Goal: Information Seeking & Learning: Check status

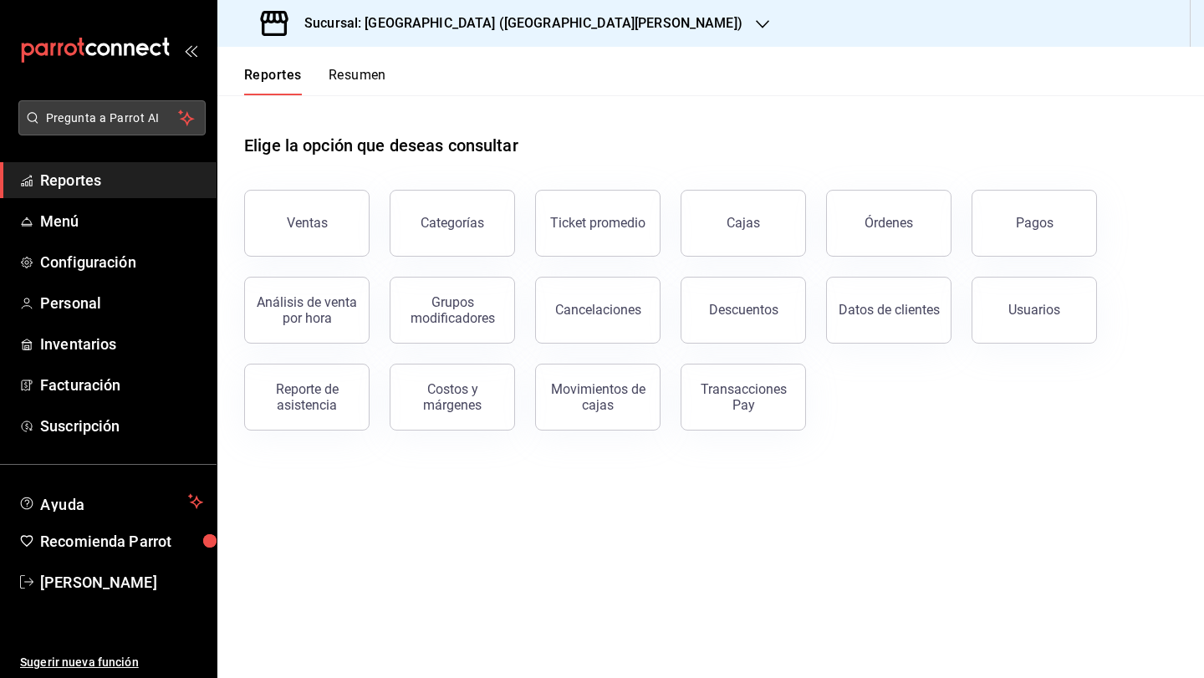
click at [109, 106] on button "Pregunta a Parrot AI" at bounding box center [111, 117] width 187 height 35
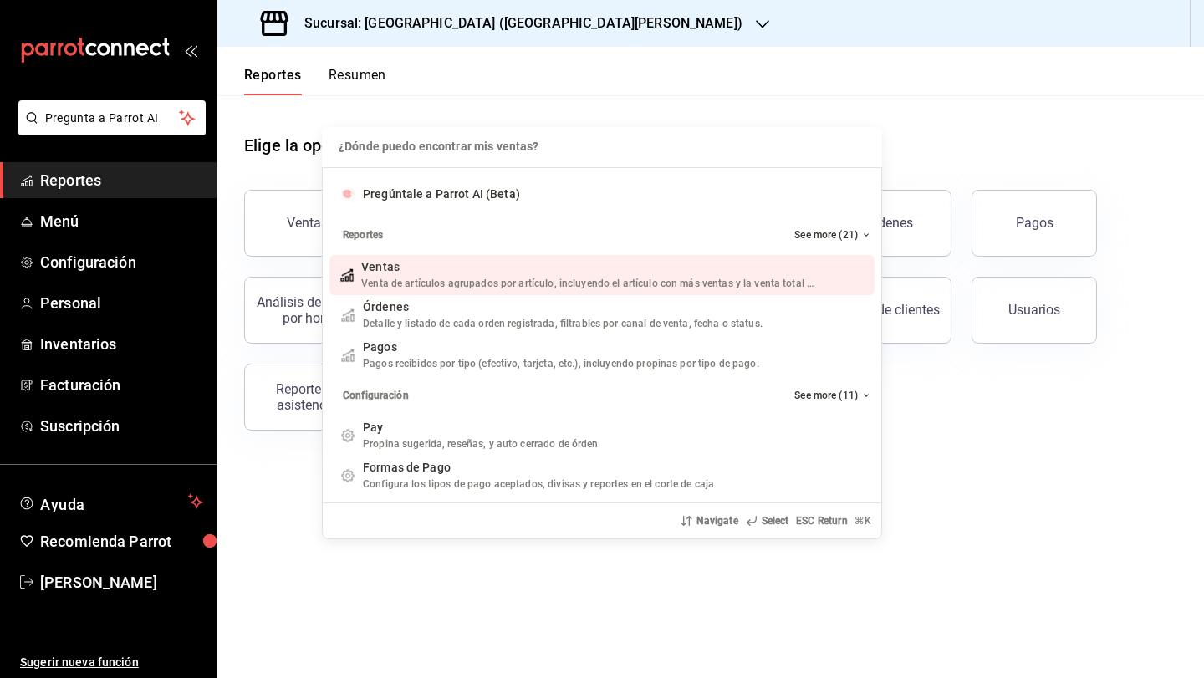
click at [84, 300] on div "¿Dónde puedo encontrar mis ventas? ¿Dónde puedo encontrar mis ventas? Pregúntal…" at bounding box center [602, 339] width 1204 height 678
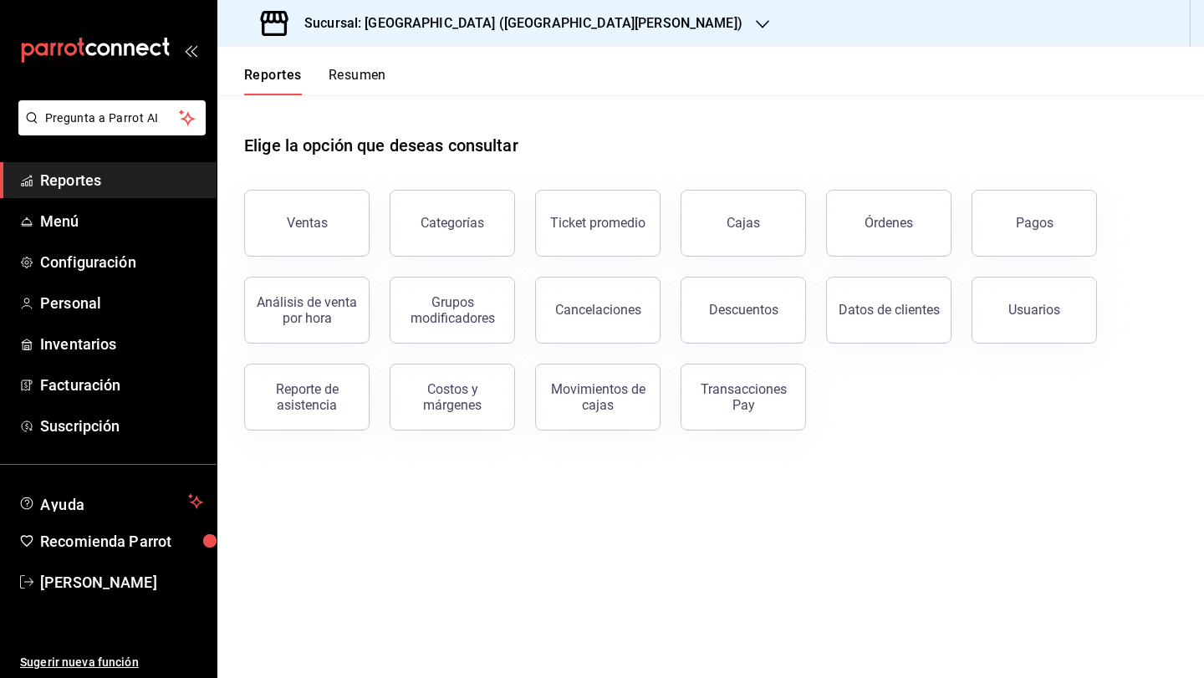
click at [445, 16] on h3 "Sucursal: [GEOGRAPHIC_DATA] ([GEOGRAPHIC_DATA][PERSON_NAME])" at bounding box center [517, 23] width 452 height 20
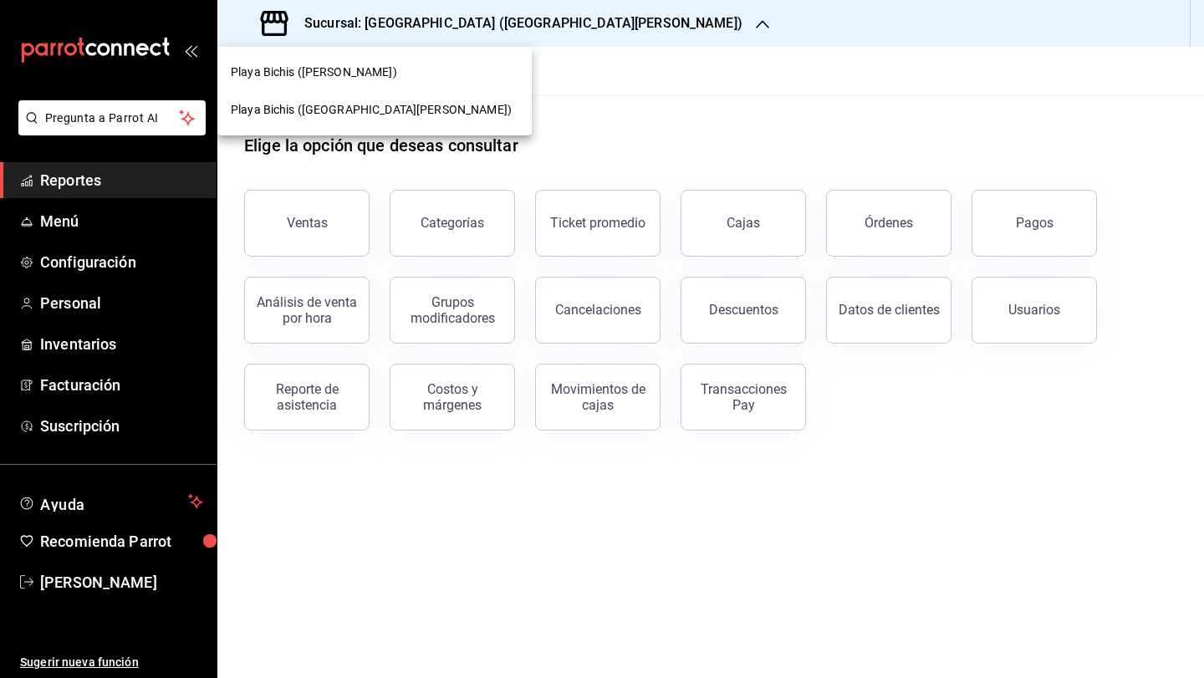
click at [358, 74] on span "Playa Bichis ([PERSON_NAME])" at bounding box center [314, 73] width 166 height 18
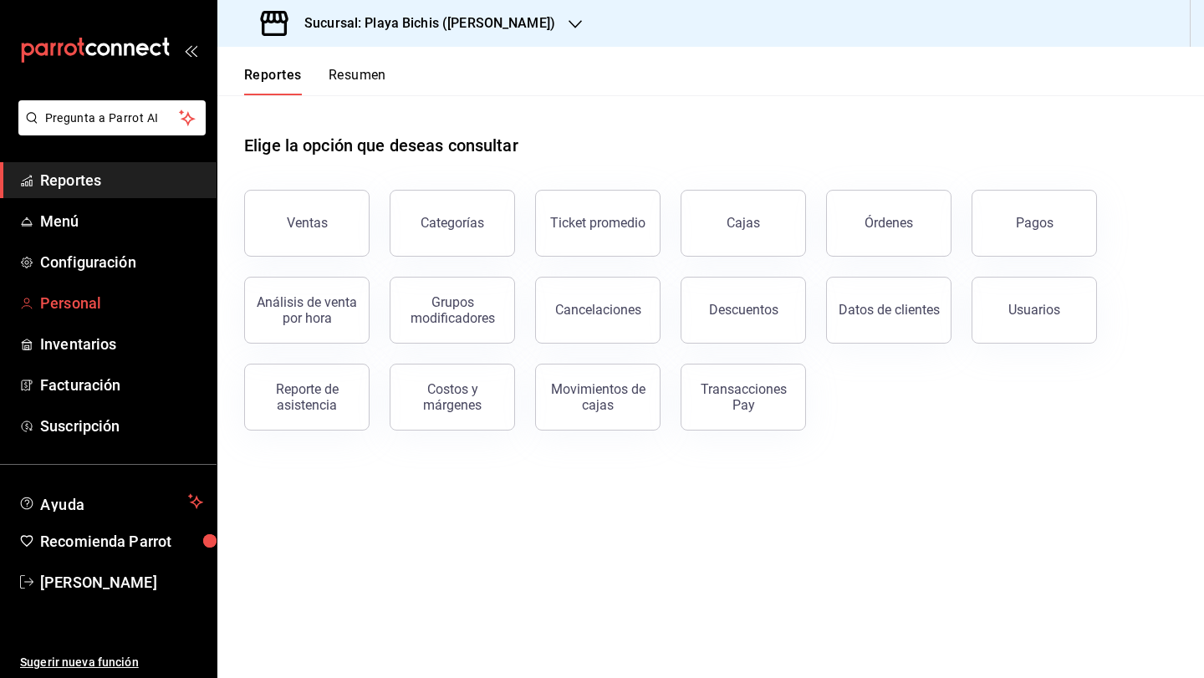
click at [82, 307] on span "Personal" at bounding box center [121, 303] width 163 height 23
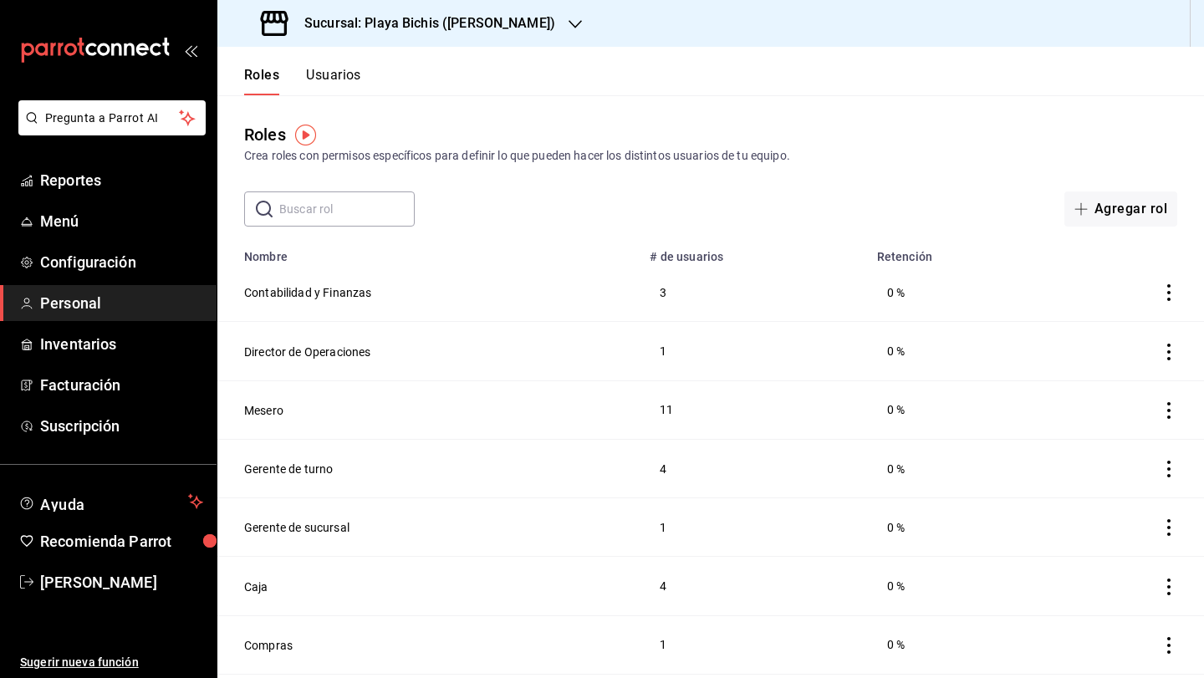
click at [333, 218] on input "text" at bounding box center [347, 208] width 136 height 33
click at [336, 65] on div "Roles Usuarios" at bounding box center [289, 71] width 144 height 49
click at [334, 74] on button "Usuarios" at bounding box center [333, 81] width 55 height 28
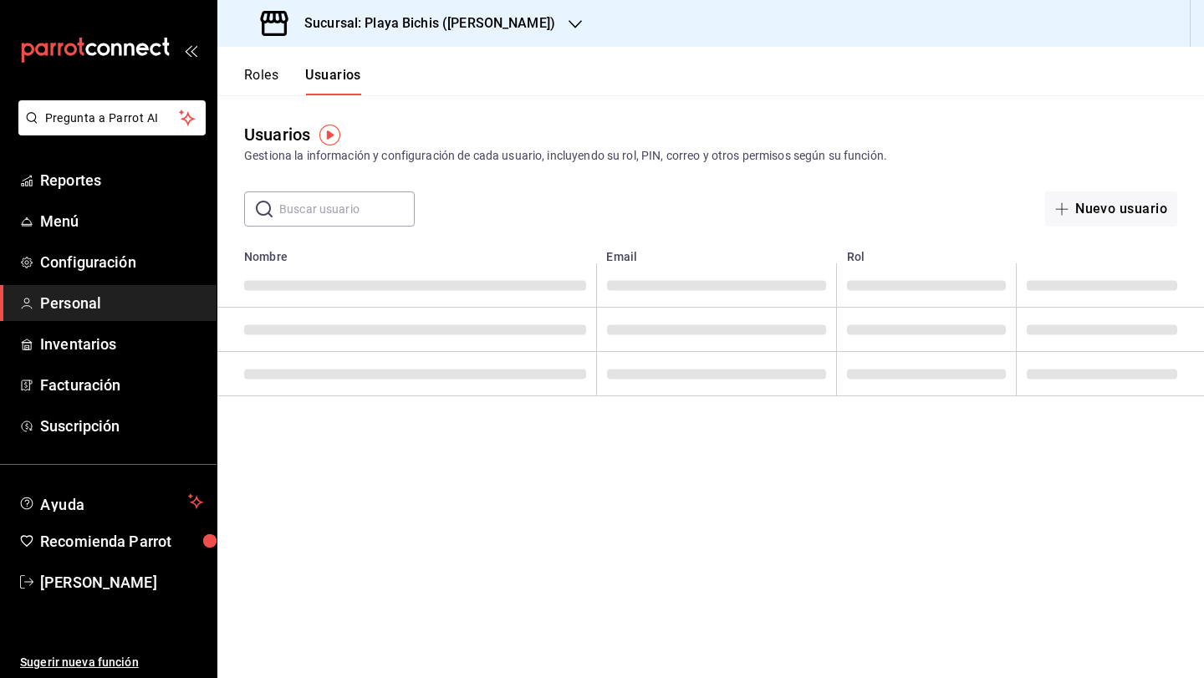
click at [324, 211] on input "text" at bounding box center [347, 208] width 136 height 33
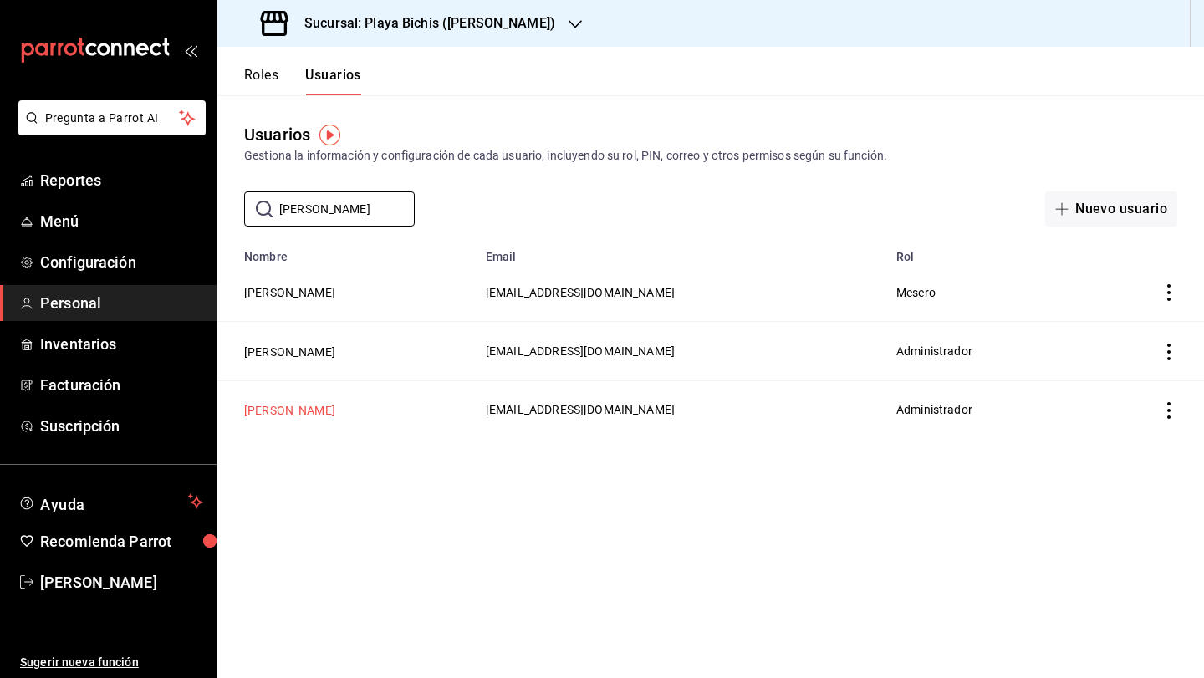
type input "[PERSON_NAME]"
click at [294, 411] on button "[PERSON_NAME]" at bounding box center [289, 410] width 91 height 17
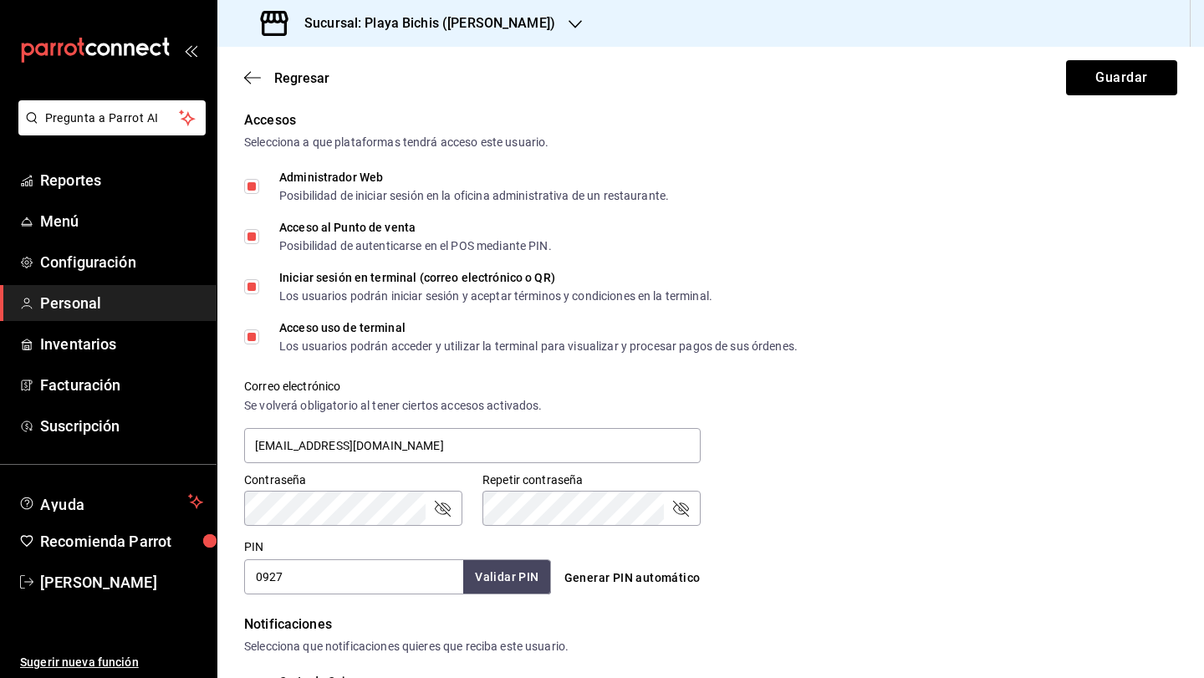
scroll to position [446, 0]
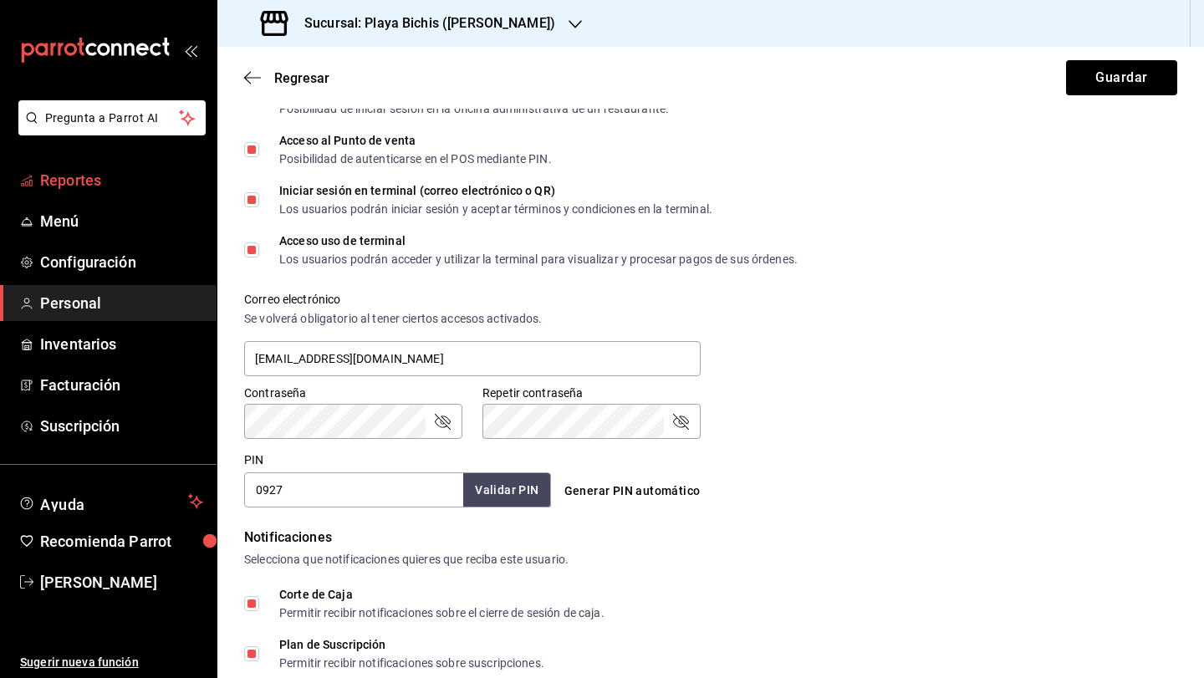
click at [79, 186] on span "Reportes" at bounding box center [121, 180] width 163 height 23
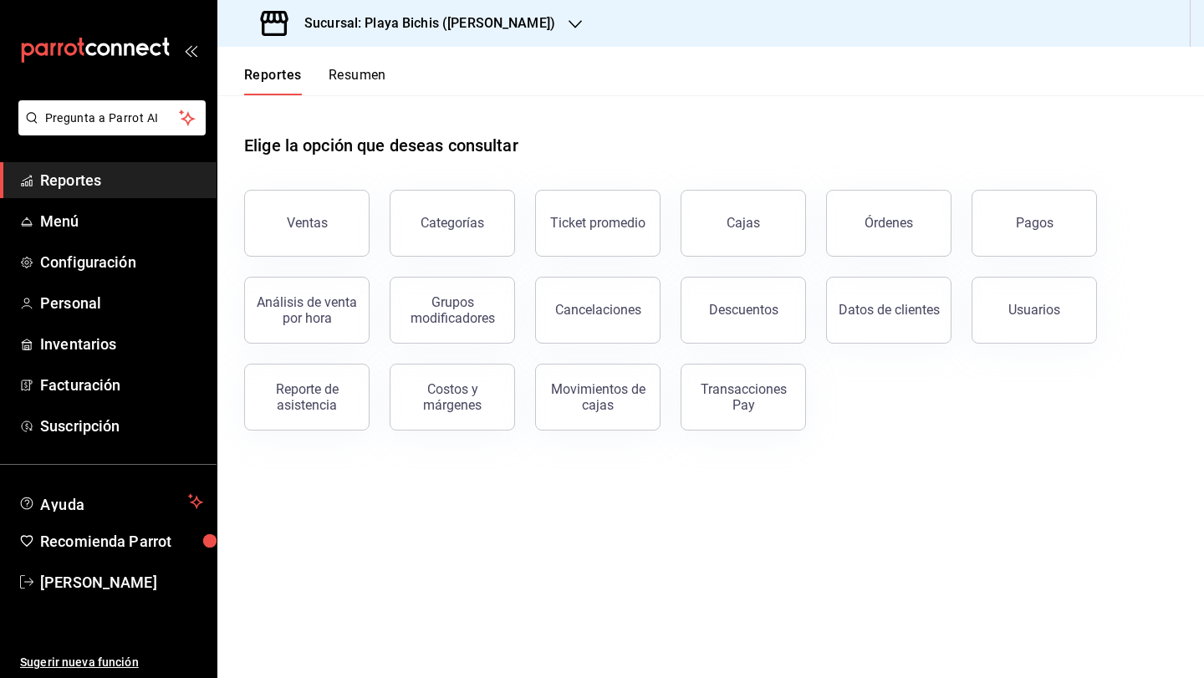
click at [356, 89] on button "Resumen" at bounding box center [358, 81] width 58 height 28
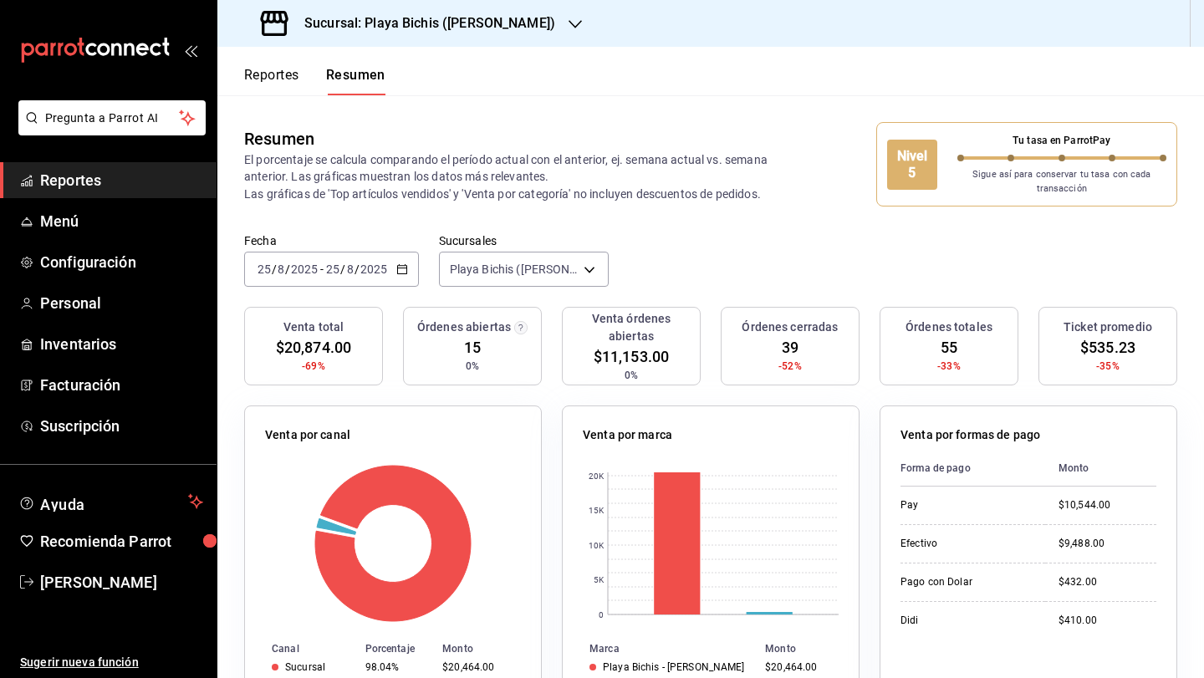
click at [404, 271] on icon "button" at bounding box center [402, 269] width 12 height 12
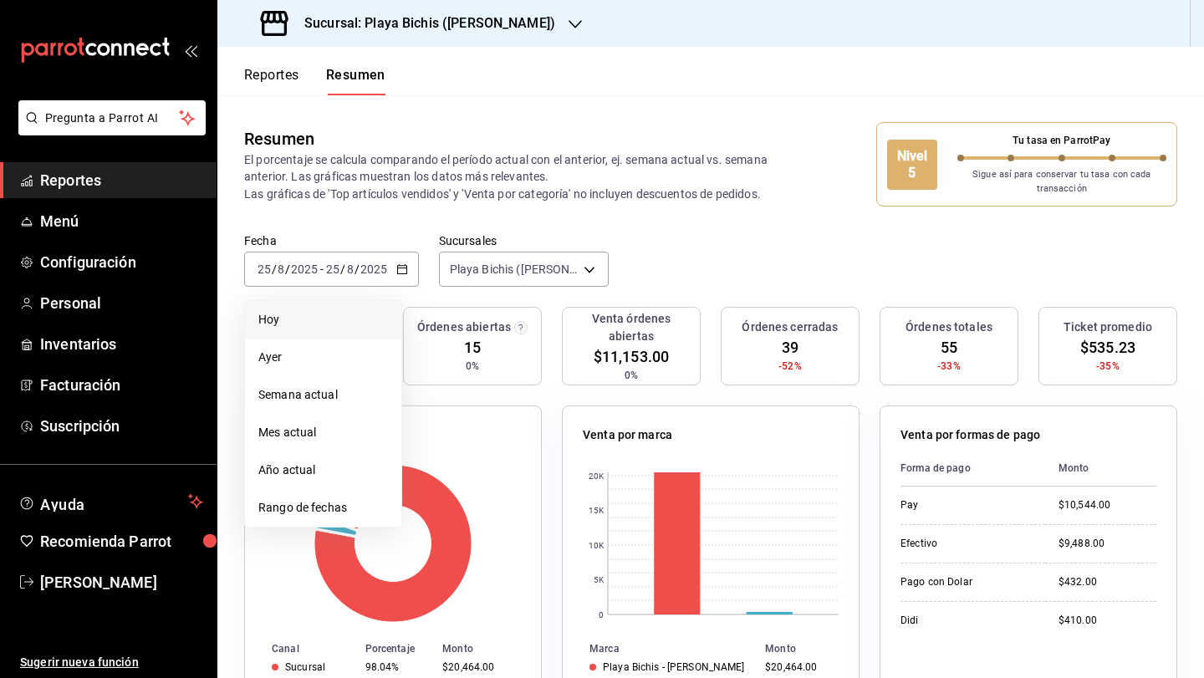
click at [350, 314] on span "Hoy" at bounding box center [323, 320] width 130 height 18
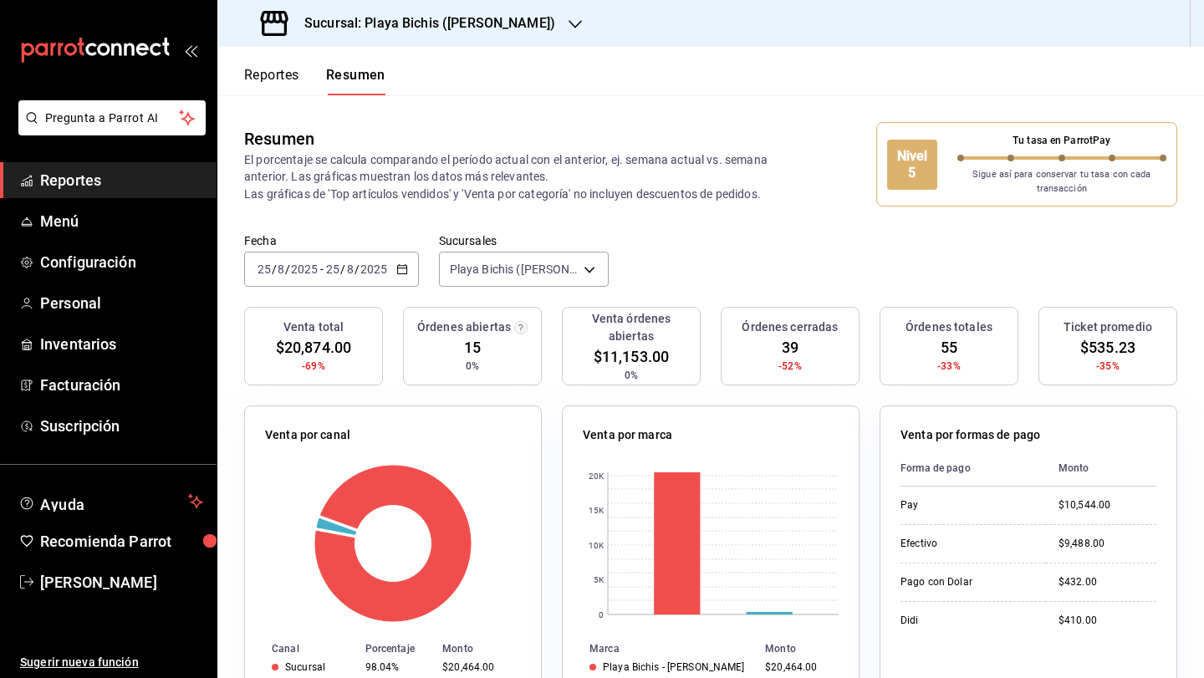
click at [405, 274] on \(Stroke\) "button" at bounding box center [402, 269] width 10 height 9
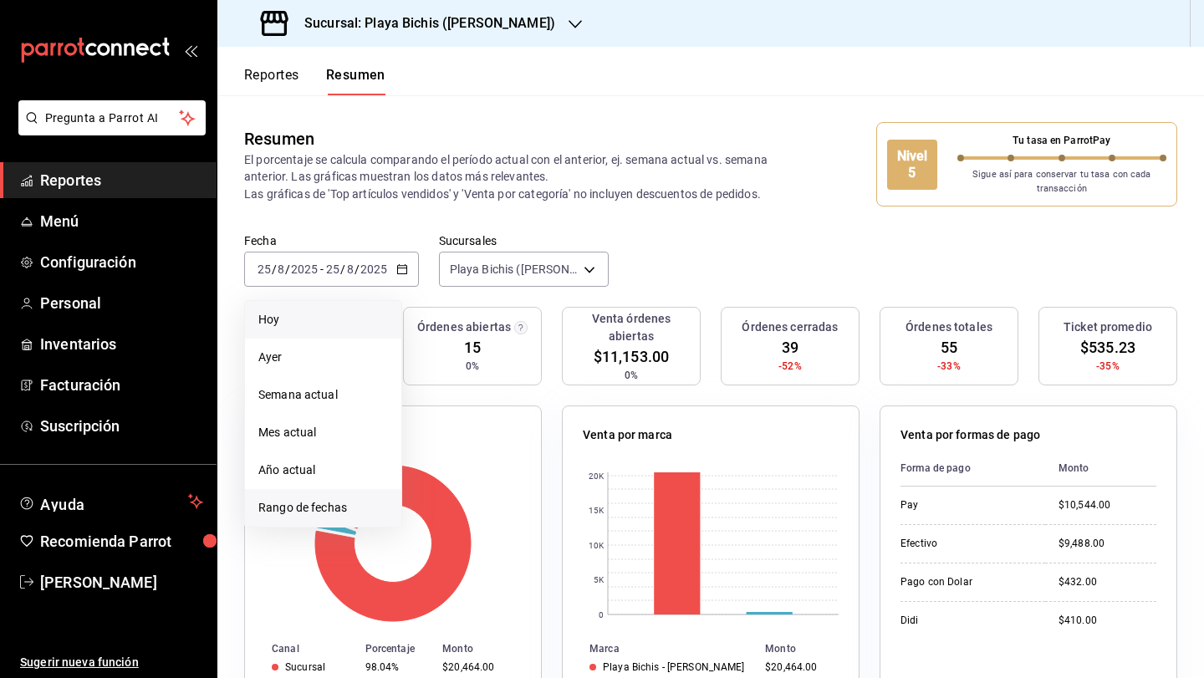
click at [297, 515] on span "Rango de fechas" at bounding box center [323, 508] width 130 height 18
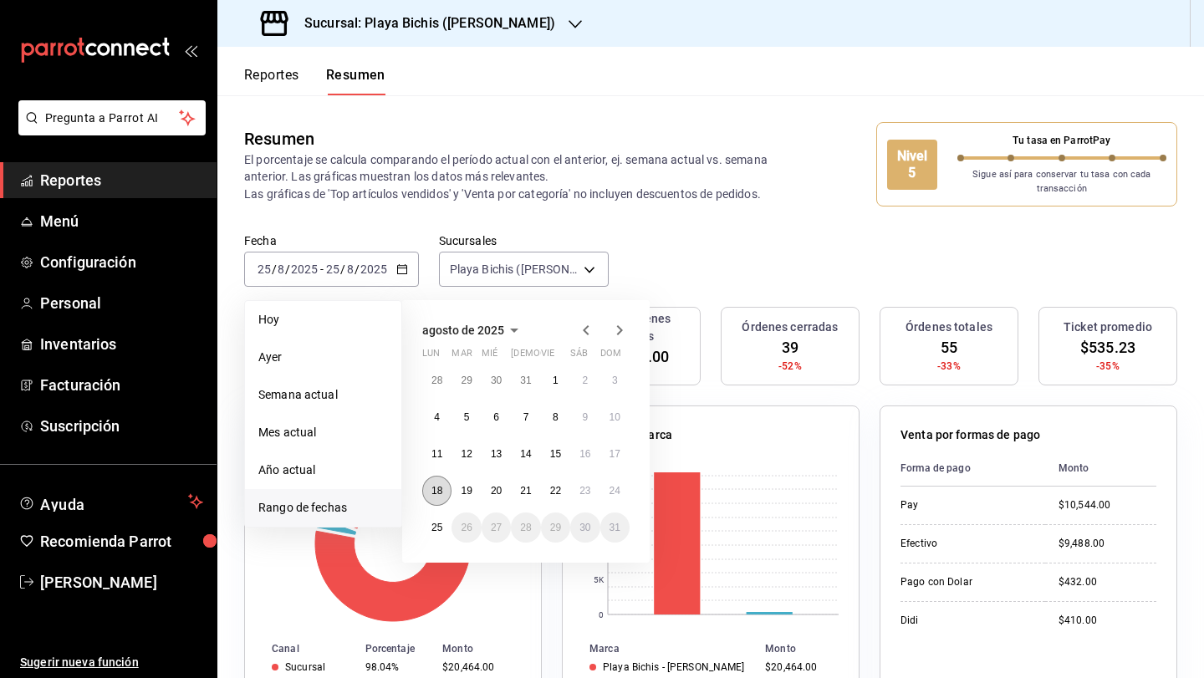
click at [430, 486] on button "18" at bounding box center [436, 491] width 29 height 30
click at [622, 494] on button "24" at bounding box center [615, 491] width 29 height 30
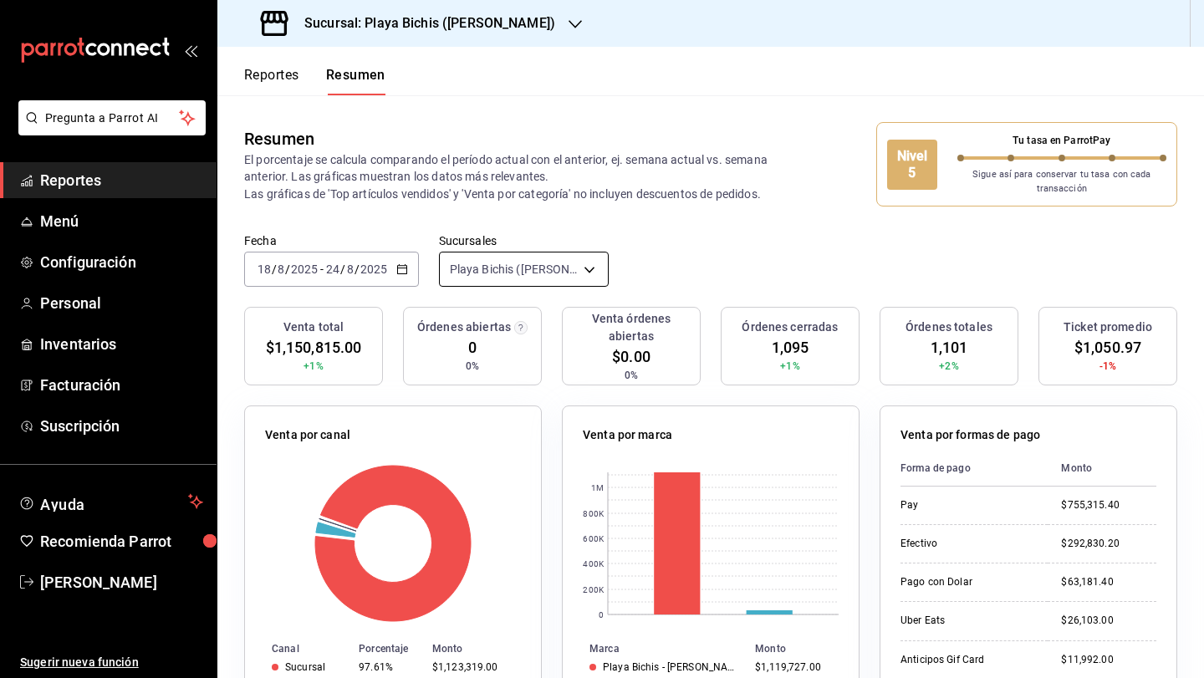
click at [493, 283] on body "Pregunta a Parrot AI Reportes Menú Configuración Personal Inventarios Facturaci…" at bounding box center [602, 339] width 1204 height 678
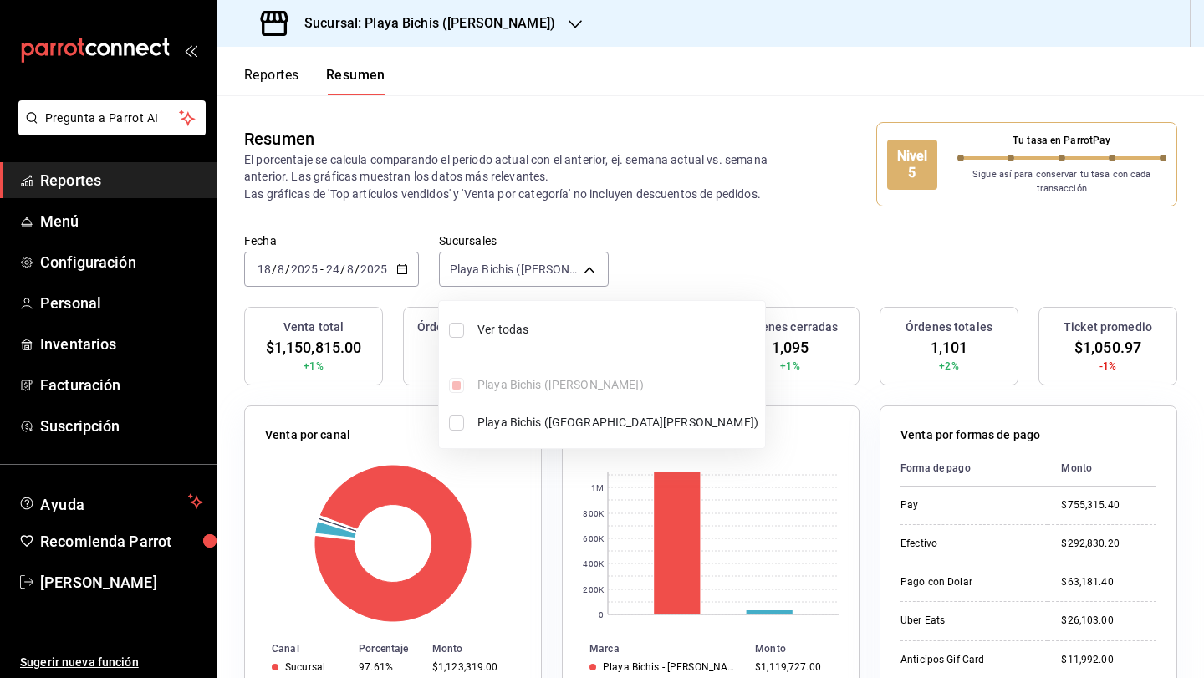
click at [457, 325] on input "checkbox" at bounding box center [456, 330] width 15 height 15
checkbox input "true"
type input "[object Object],[object Object]"
checkbox input "true"
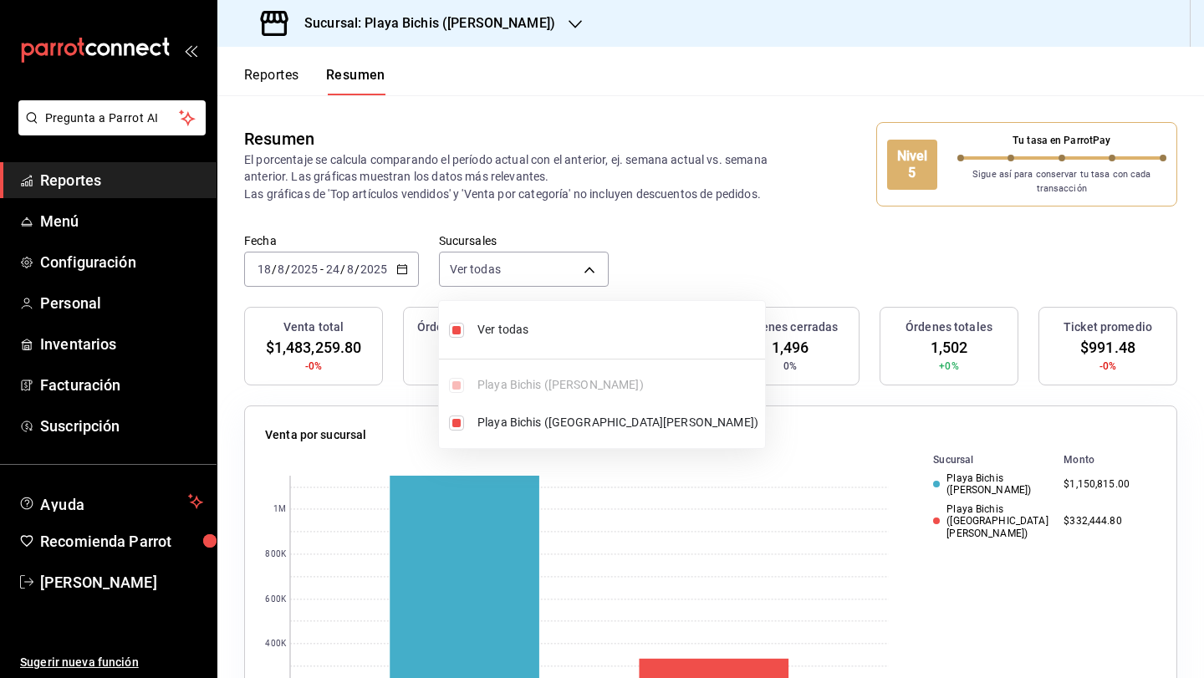
click at [688, 508] on div at bounding box center [602, 339] width 1204 height 678
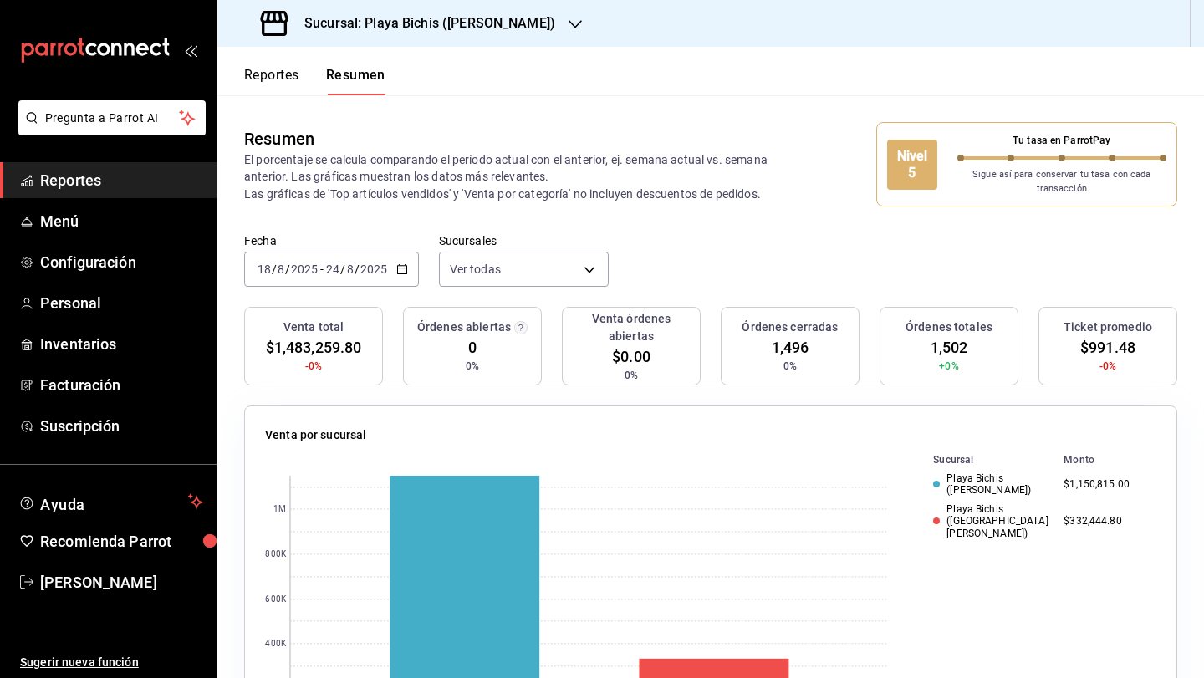
click at [926, 167] on div "Nivel 5" at bounding box center [912, 165] width 50 height 50
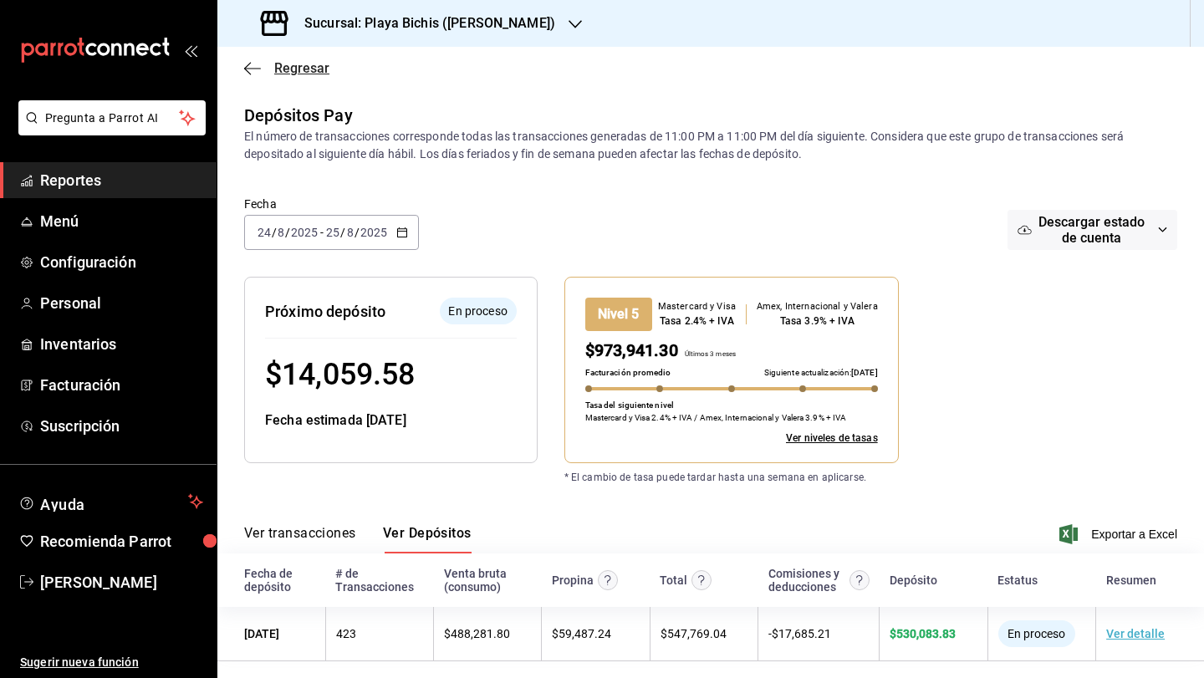
click at [254, 66] on icon "button" at bounding box center [252, 68] width 17 height 15
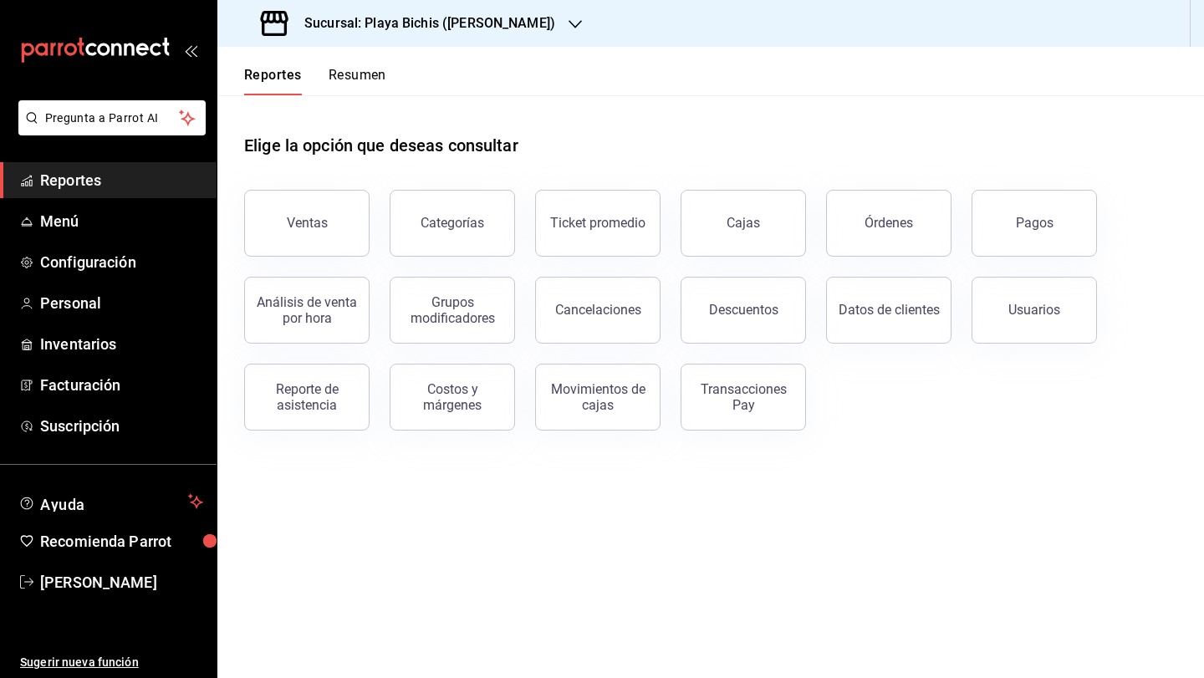
click at [353, 69] on button "Resumen" at bounding box center [358, 81] width 58 height 28
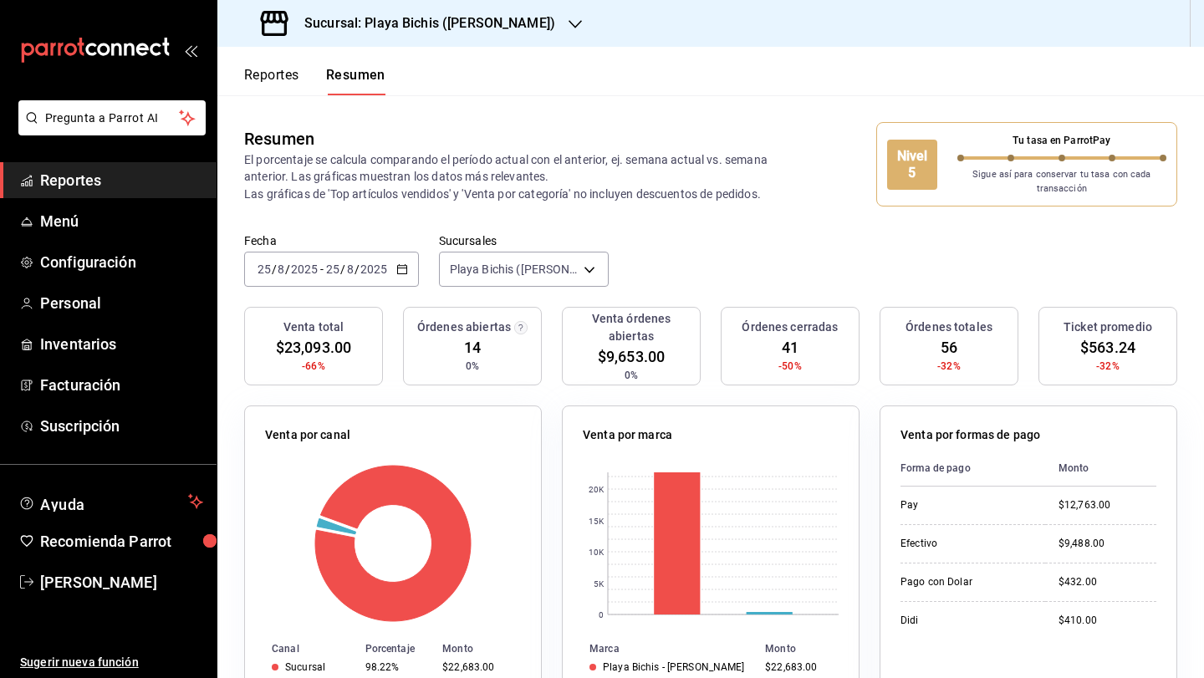
click at [1089, 175] on p "Sigue así para conservar tu tasa con cada transacción" at bounding box center [1063, 182] width 210 height 28
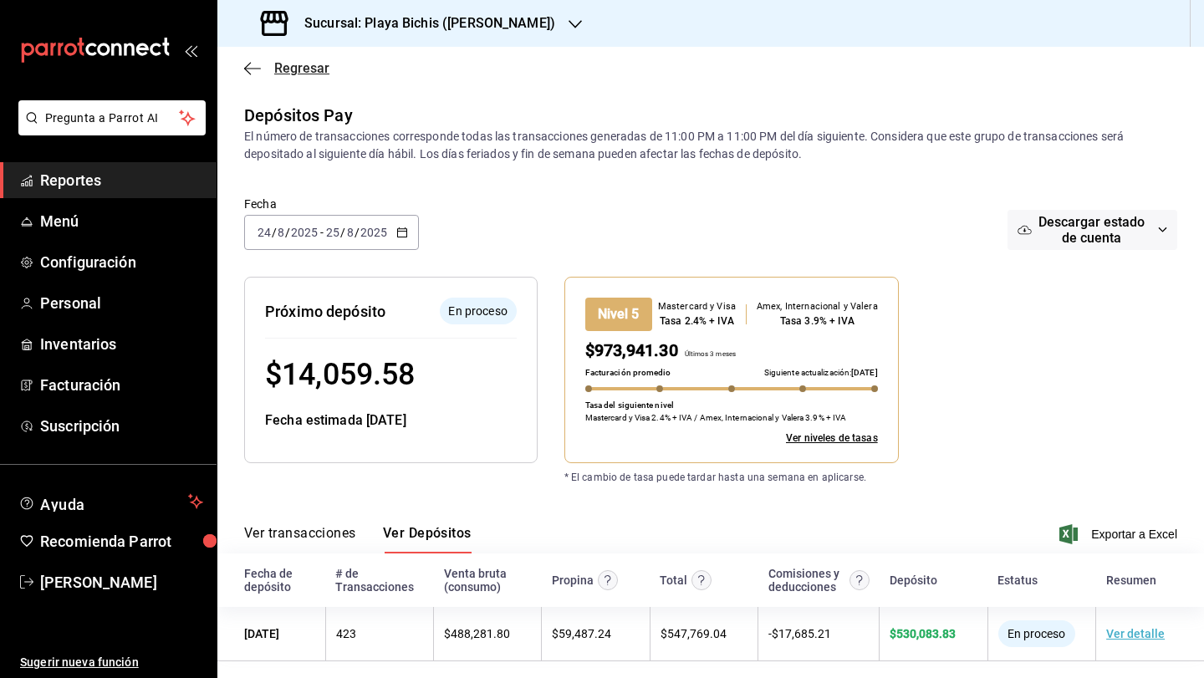
click at [258, 71] on icon "button" at bounding box center [252, 68] width 17 height 15
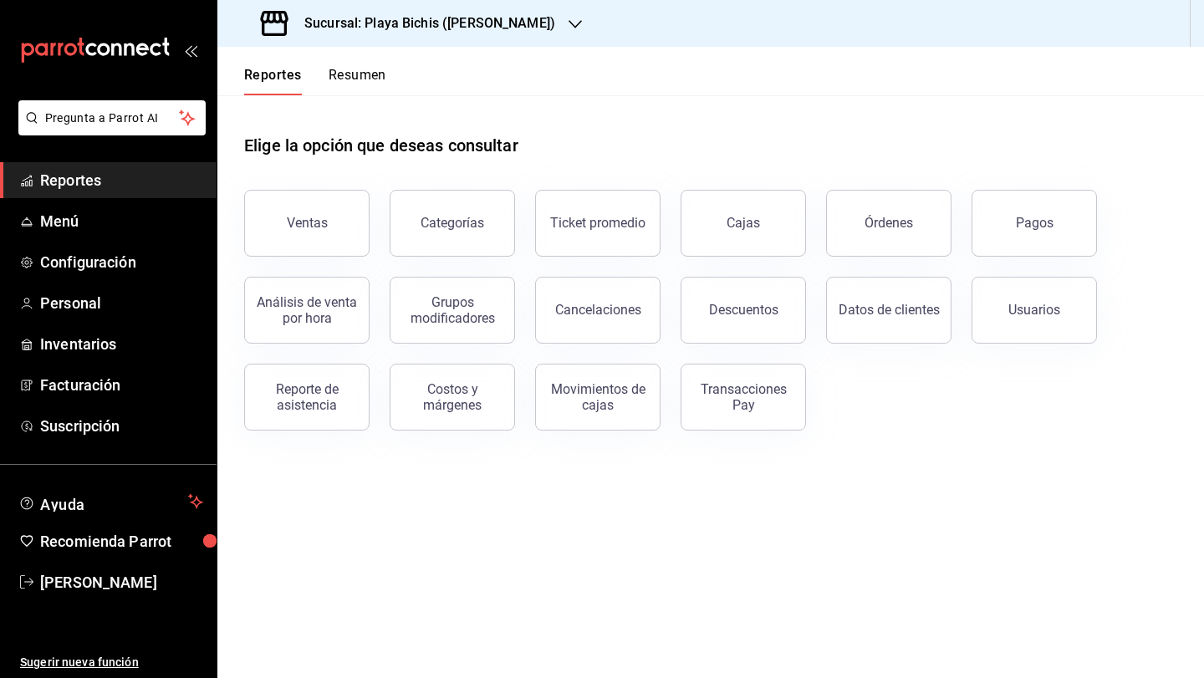
click at [360, 75] on button "Resumen" at bounding box center [358, 81] width 58 height 28
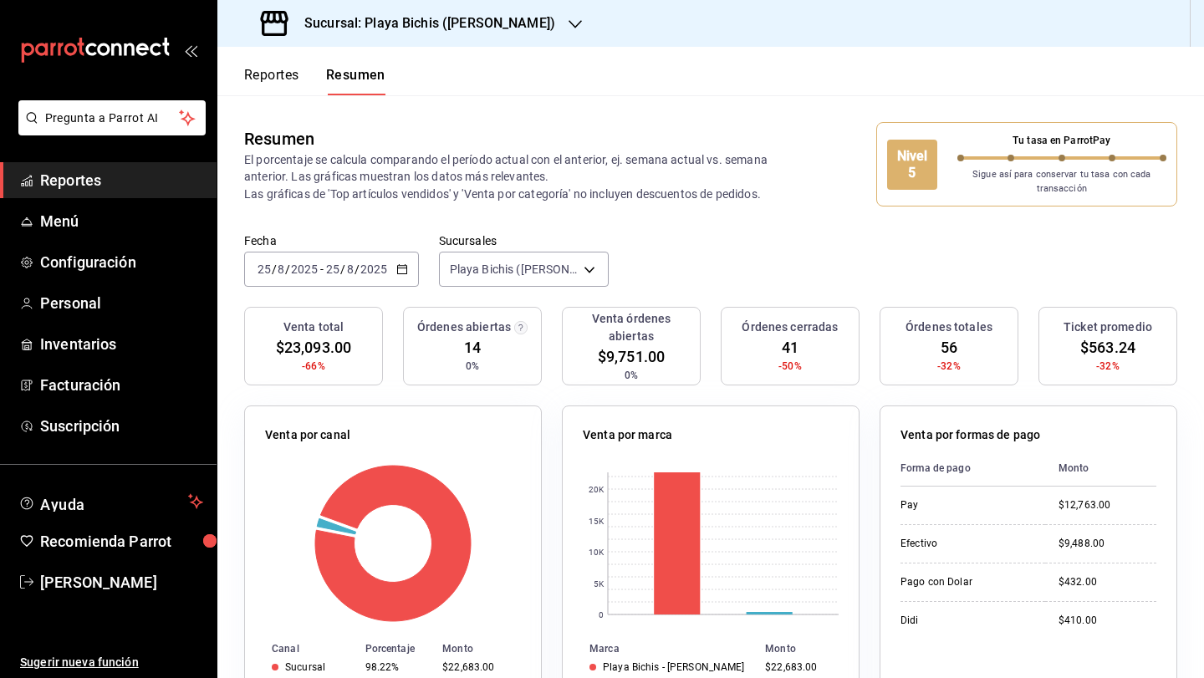
click at [284, 78] on button "Reportes" at bounding box center [271, 81] width 55 height 28
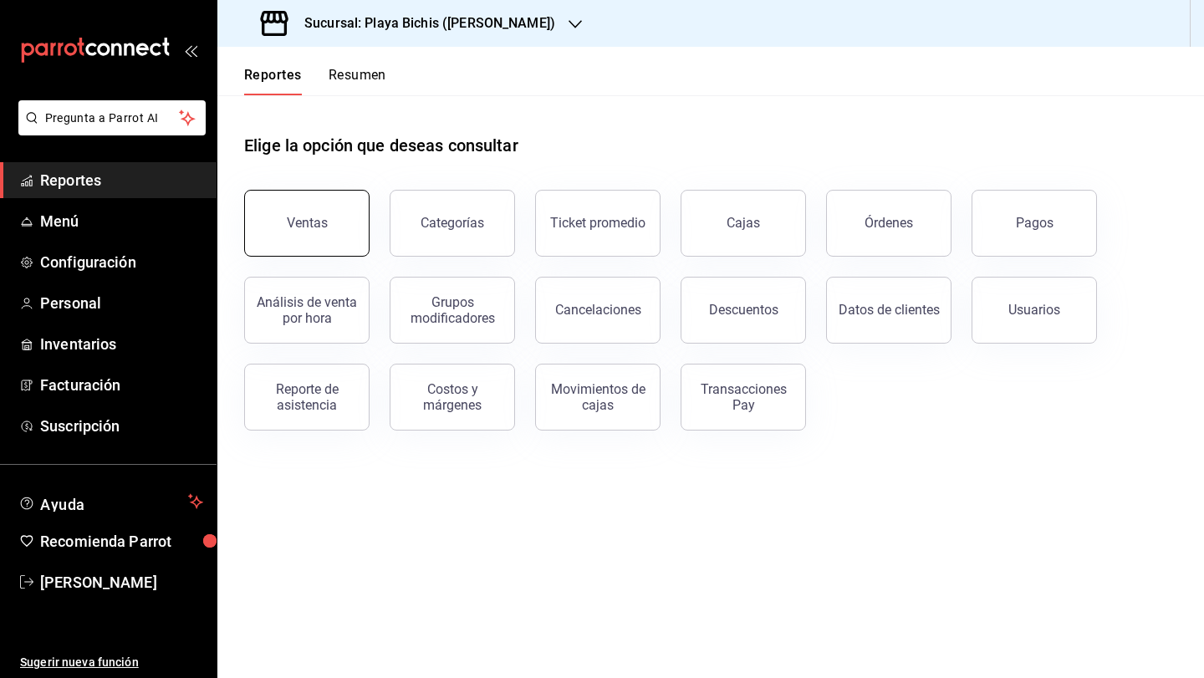
click at [304, 199] on button "Ventas" at bounding box center [306, 223] width 125 height 67
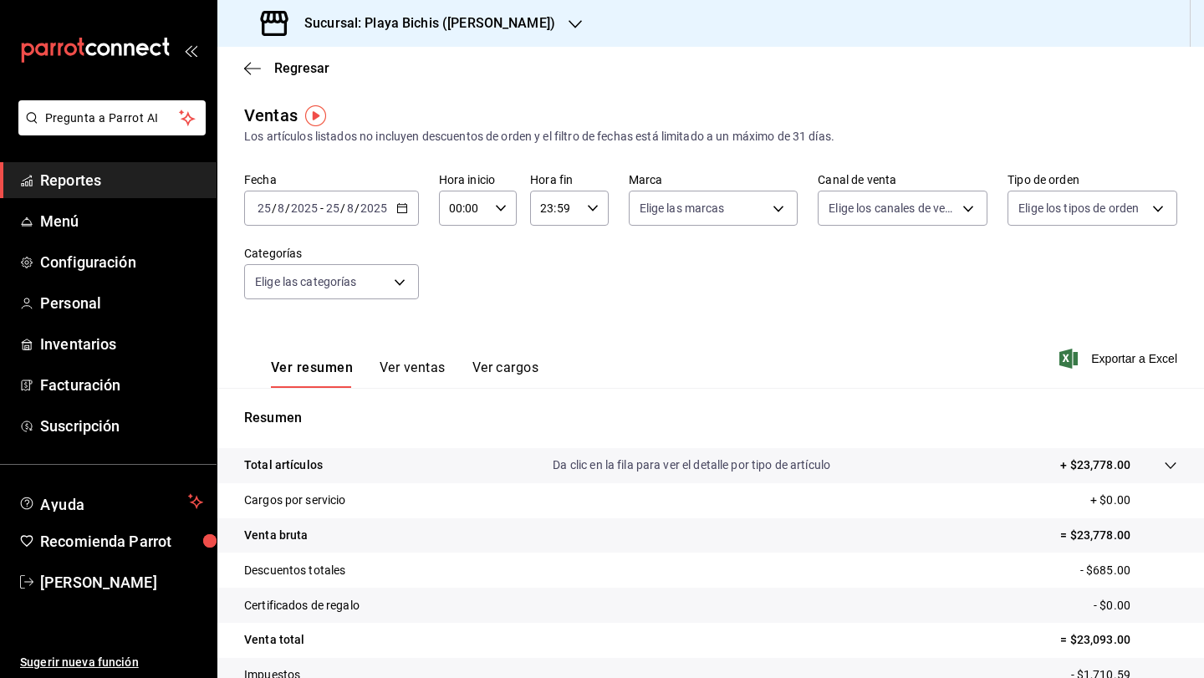
click at [395, 357] on div "Ver resumen Ver ventas Ver cargos" at bounding box center [391, 364] width 294 height 49
click at [405, 384] on button "Ver ventas" at bounding box center [413, 374] width 66 height 28
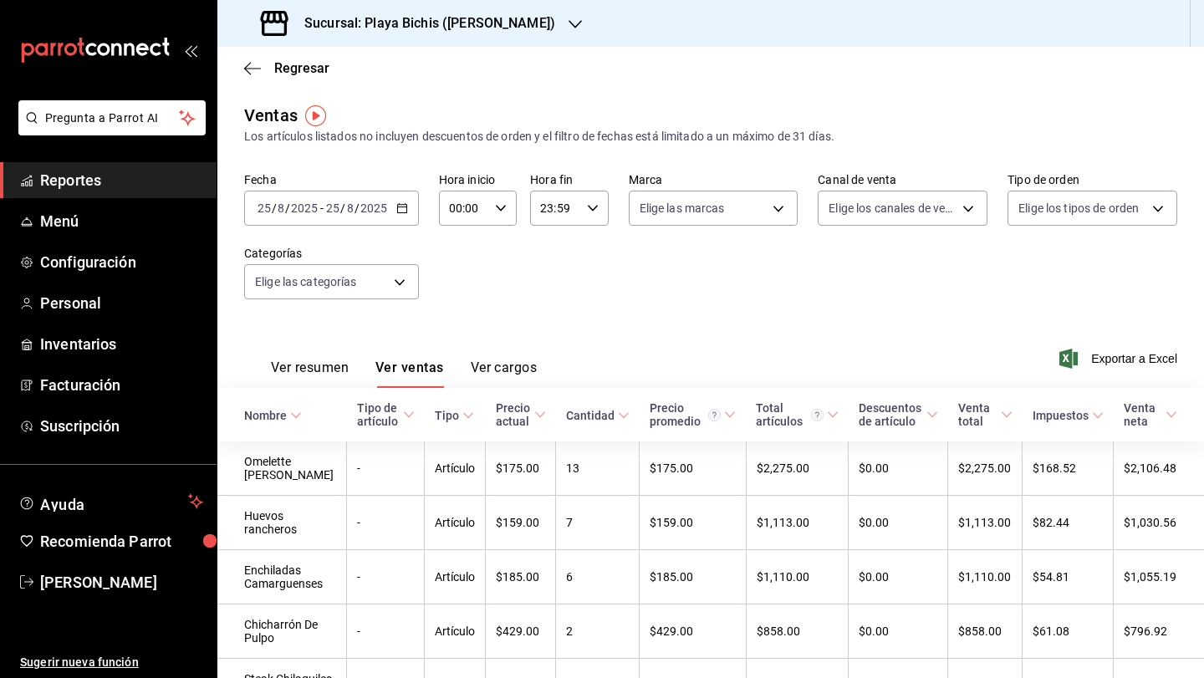
click at [487, 36] on div "Sucursal: Playa Bichis ([PERSON_NAME])" at bounding box center [410, 23] width 358 height 47
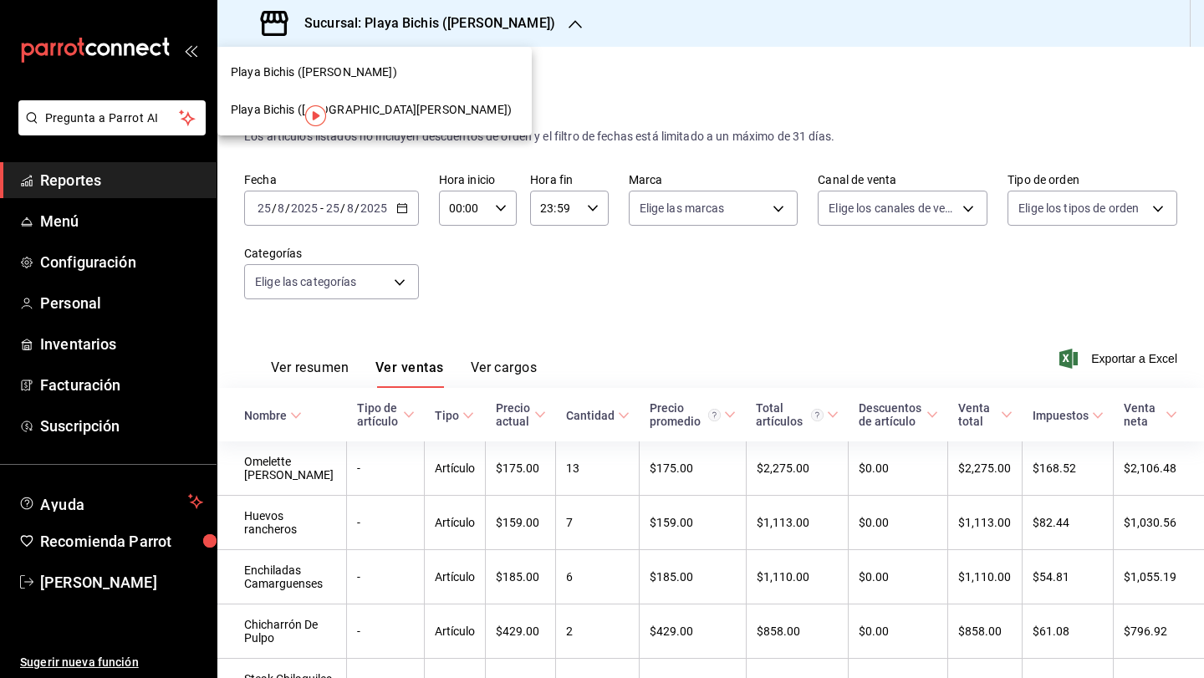
click at [394, 215] on div at bounding box center [602, 339] width 1204 height 678
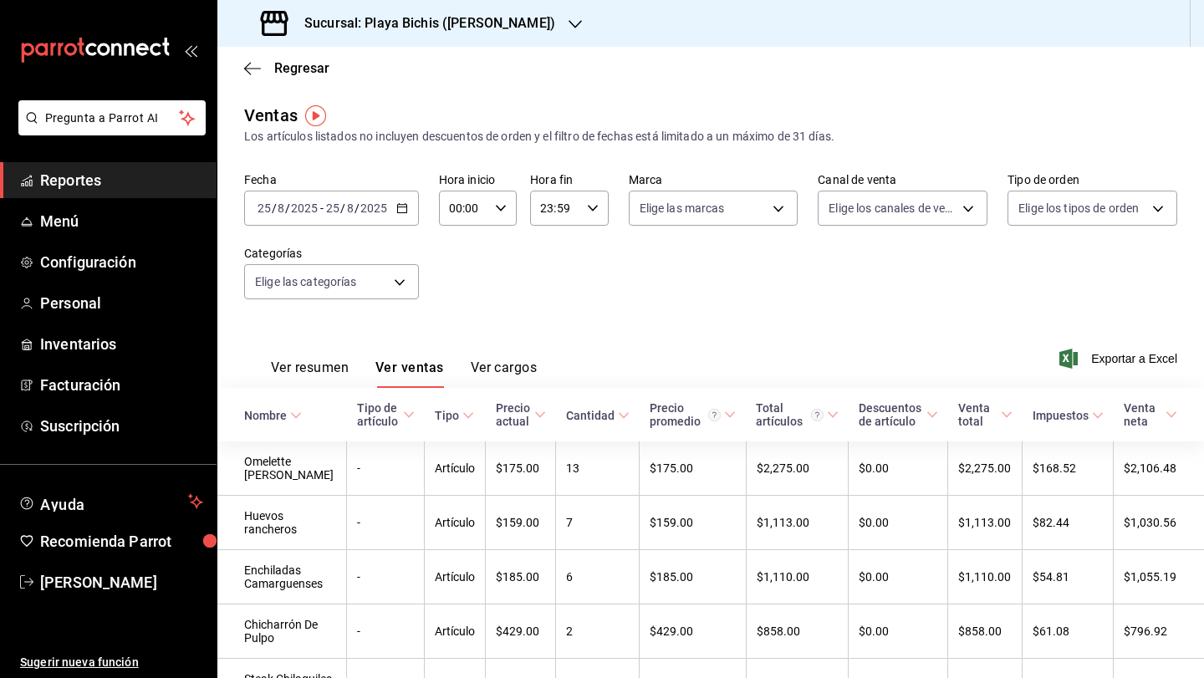
click at [394, 214] on div "[DATE] [DATE] - [DATE] [DATE]" at bounding box center [331, 208] width 175 height 35
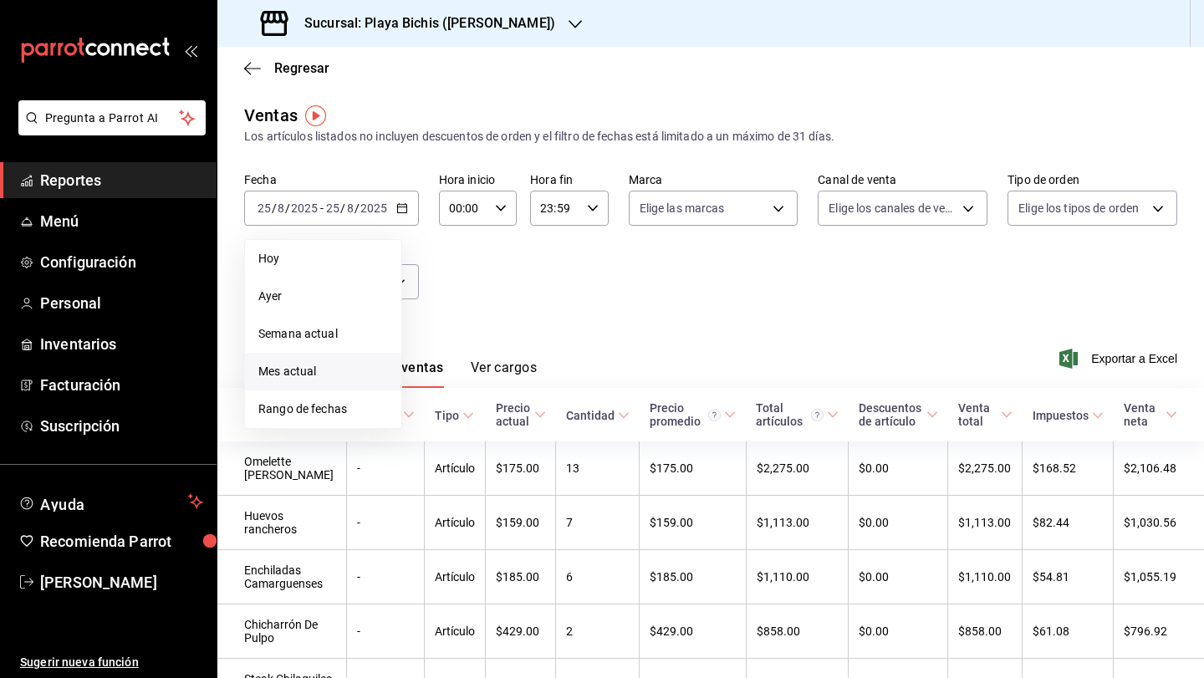
click at [335, 378] on span "Mes actual" at bounding box center [323, 372] width 130 height 18
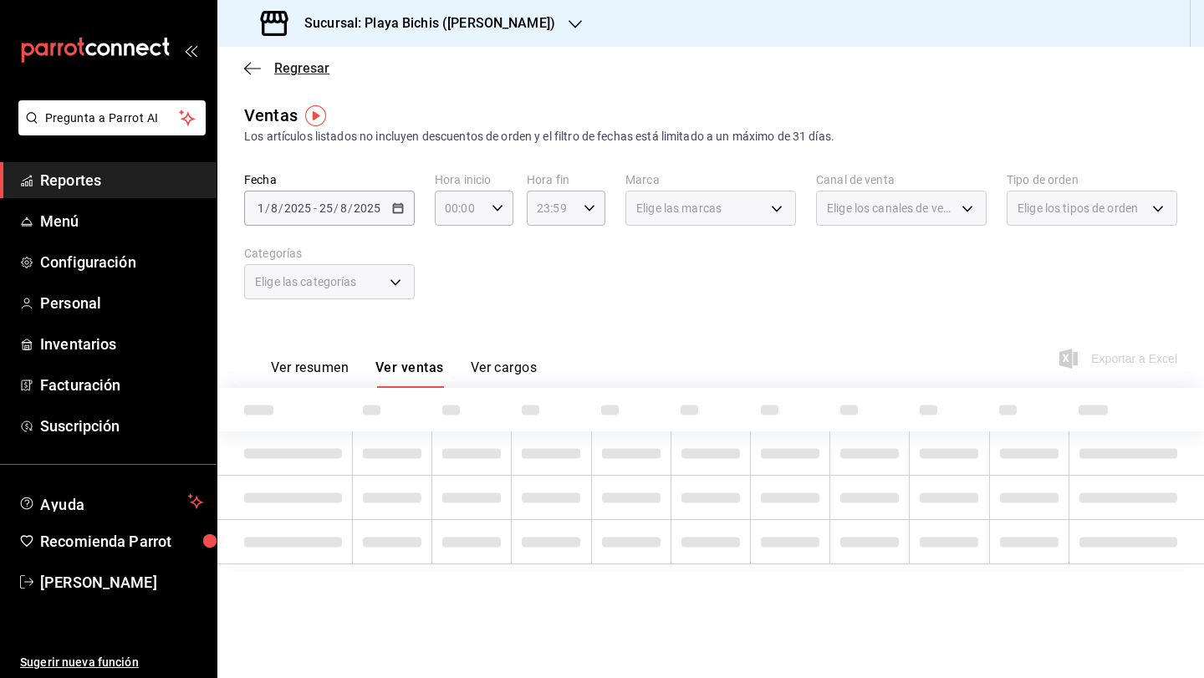
click at [262, 72] on span "Regresar" at bounding box center [286, 68] width 85 height 16
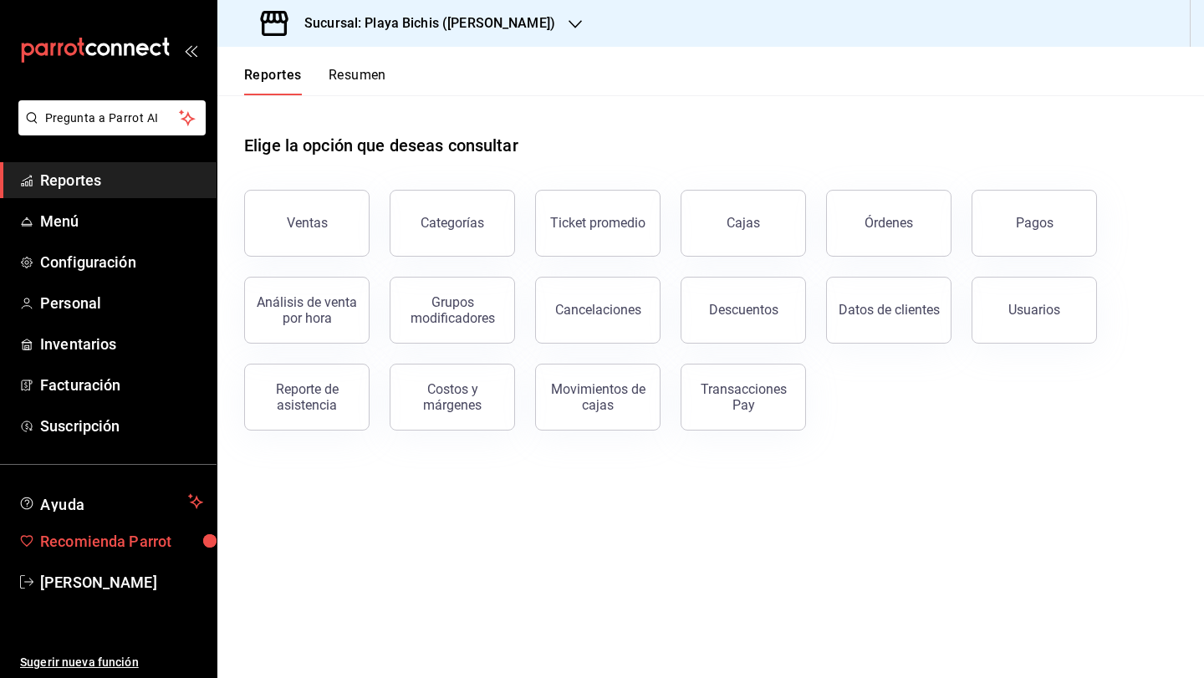
click at [78, 554] on link "Recomienda Parrot" at bounding box center [108, 542] width 217 height 36
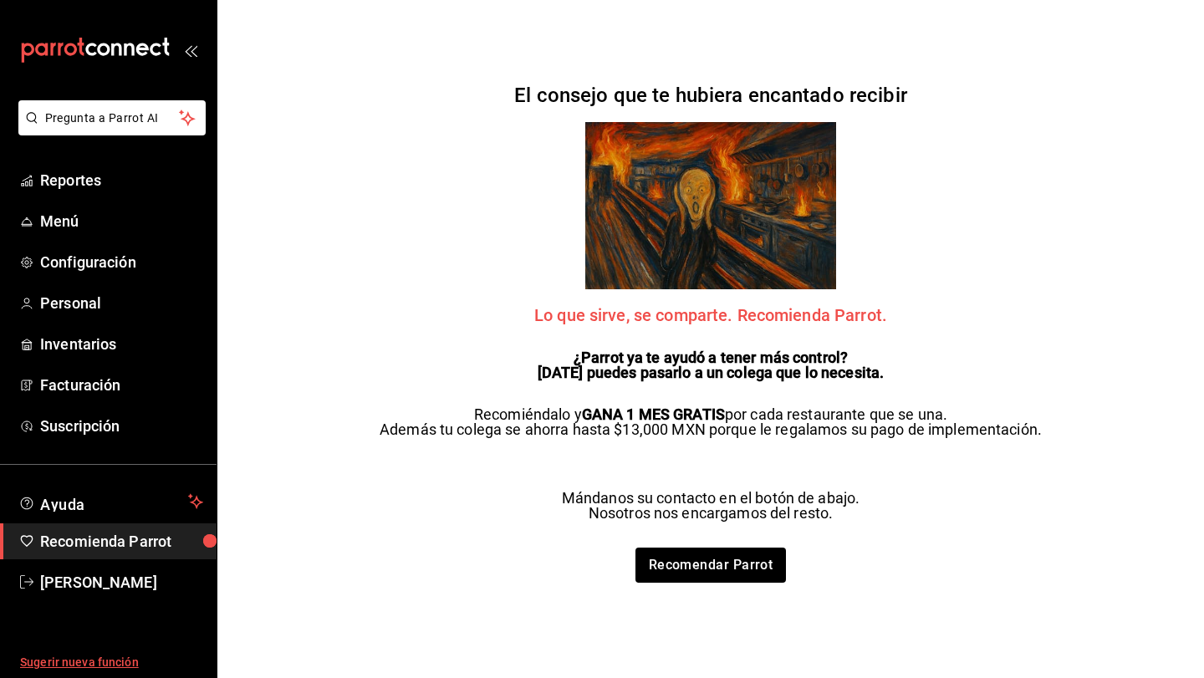
click at [71, 664] on span "Sugerir nueva función" at bounding box center [111, 663] width 183 height 18
click at [67, 185] on span "Reportes" at bounding box center [121, 180] width 163 height 23
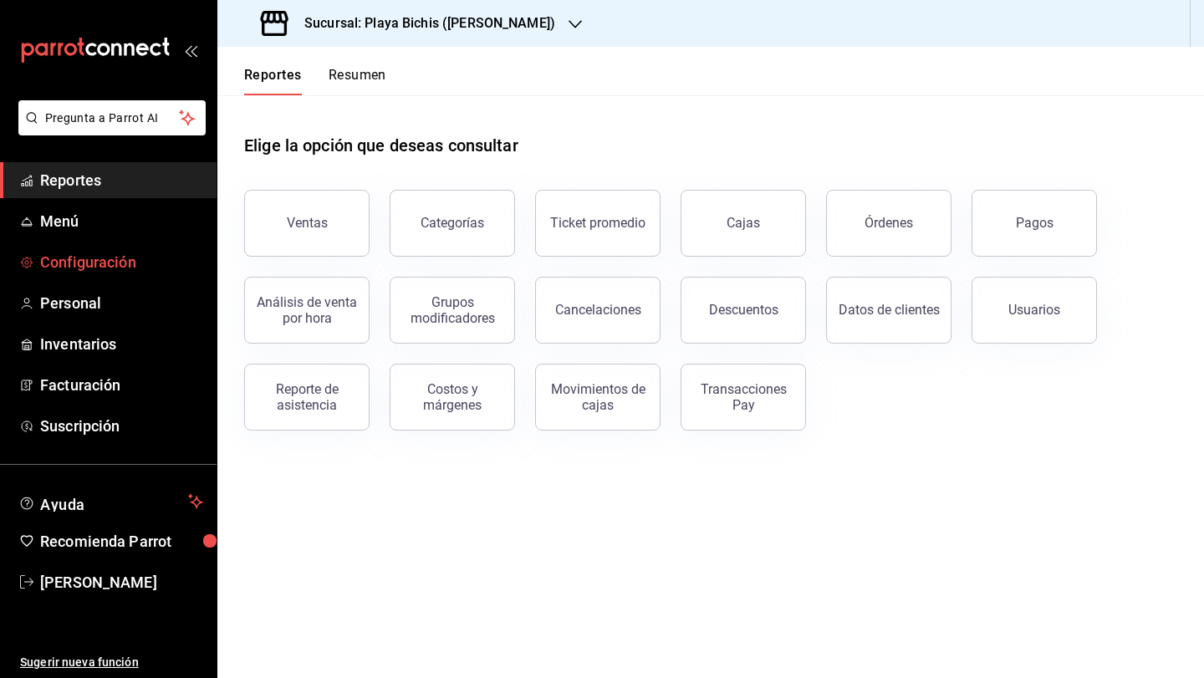
click at [100, 257] on span "Configuración" at bounding box center [121, 262] width 163 height 23
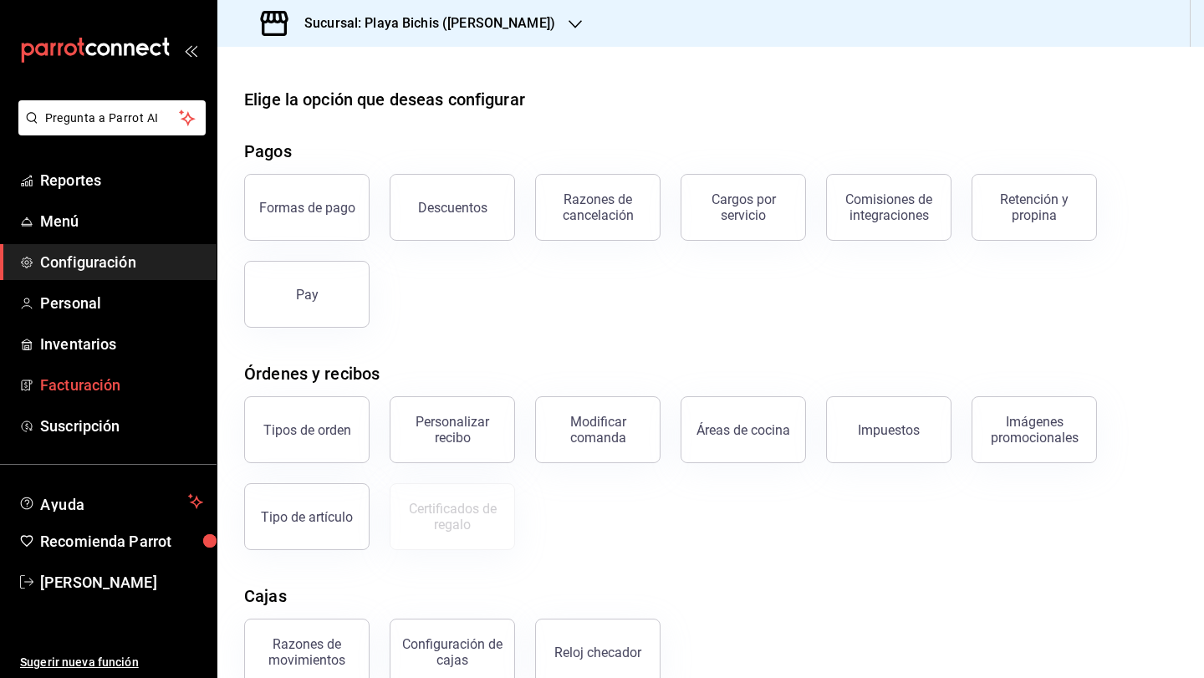
click at [76, 384] on span "Facturación" at bounding box center [121, 385] width 163 height 23
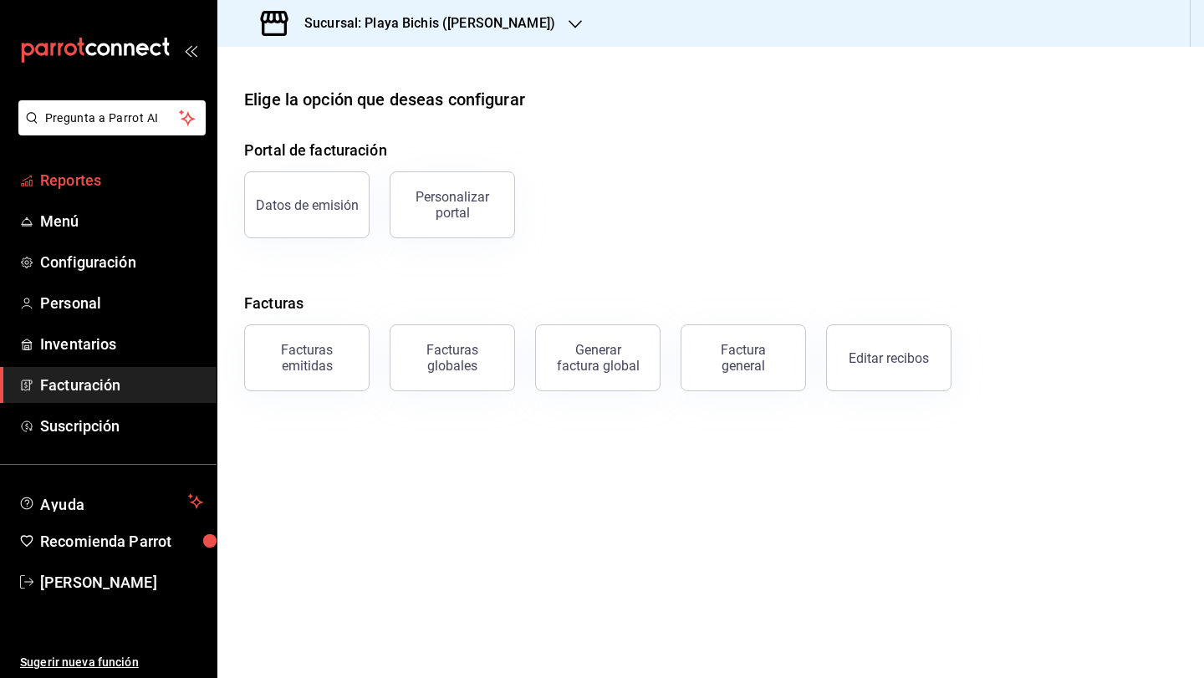
click at [84, 182] on span "Reportes" at bounding box center [121, 180] width 163 height 23
